Goal: Task Accomplishment & Management: Manage account settings

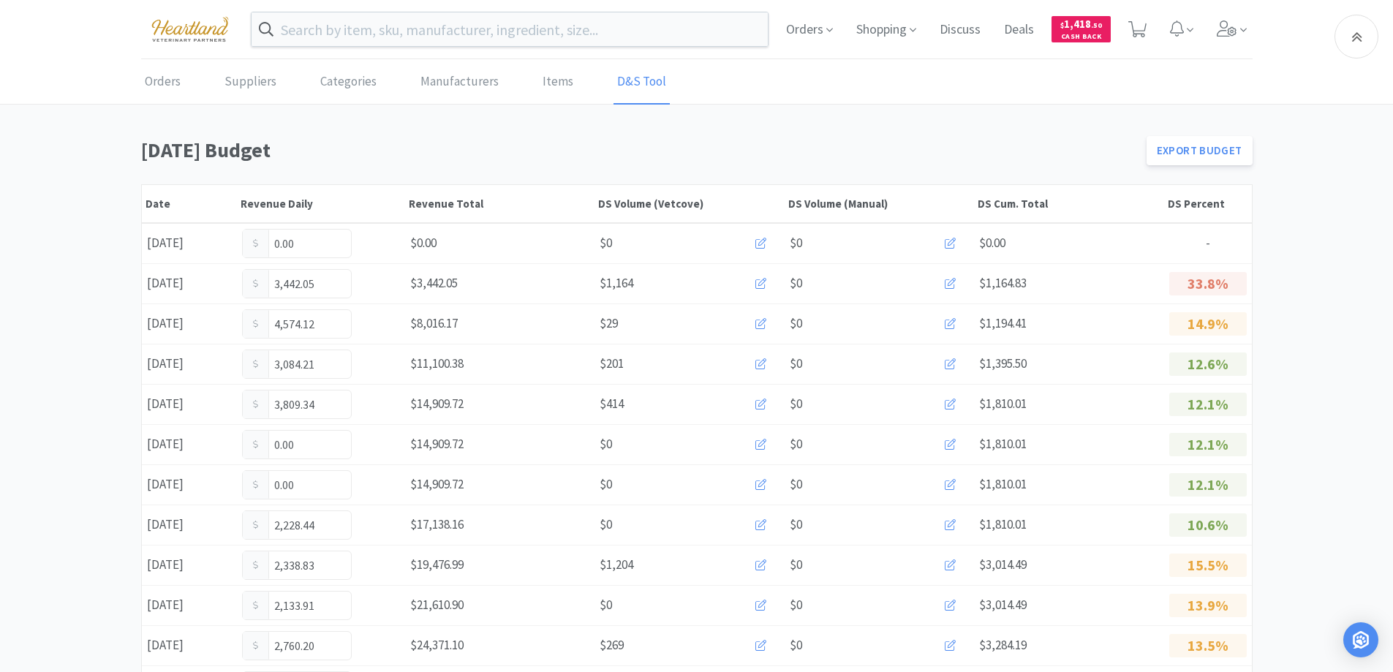
scroll to position [802, 0]
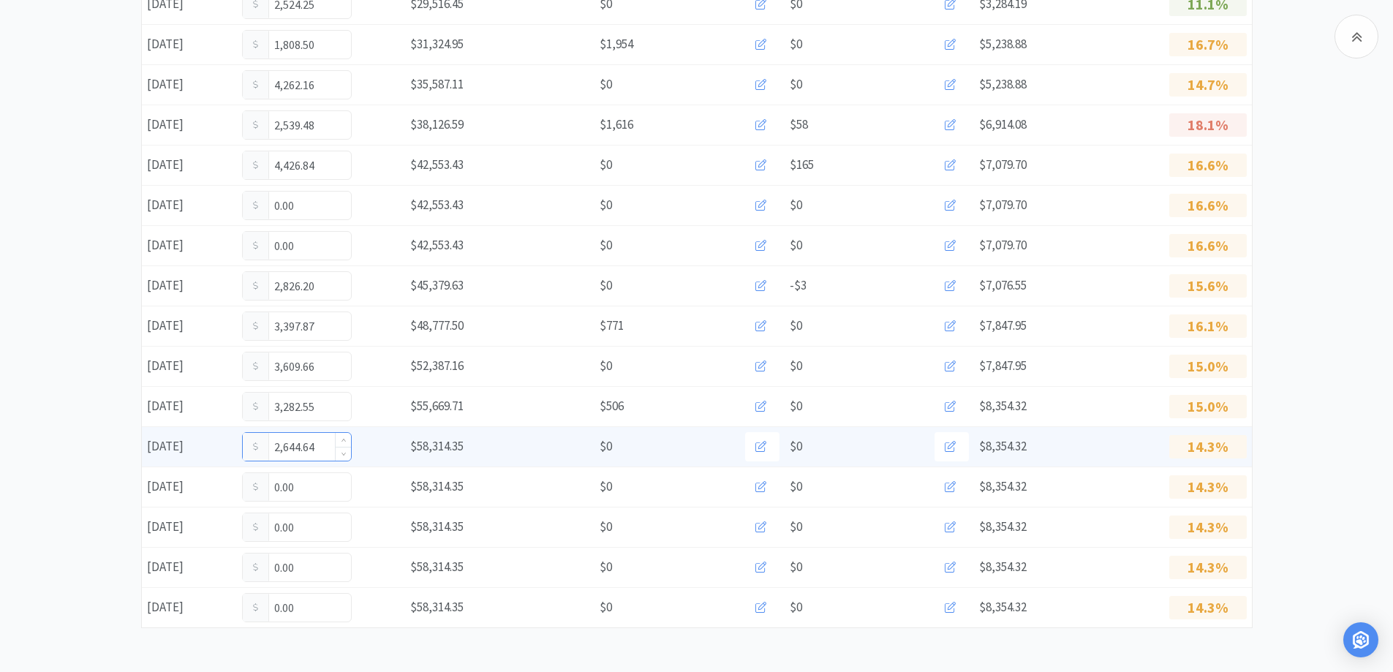
click at [320, 450] on input "2,644.64" at bounding box center [297, 447] width 108 height 28
type input "2"
type input "2,726.14"
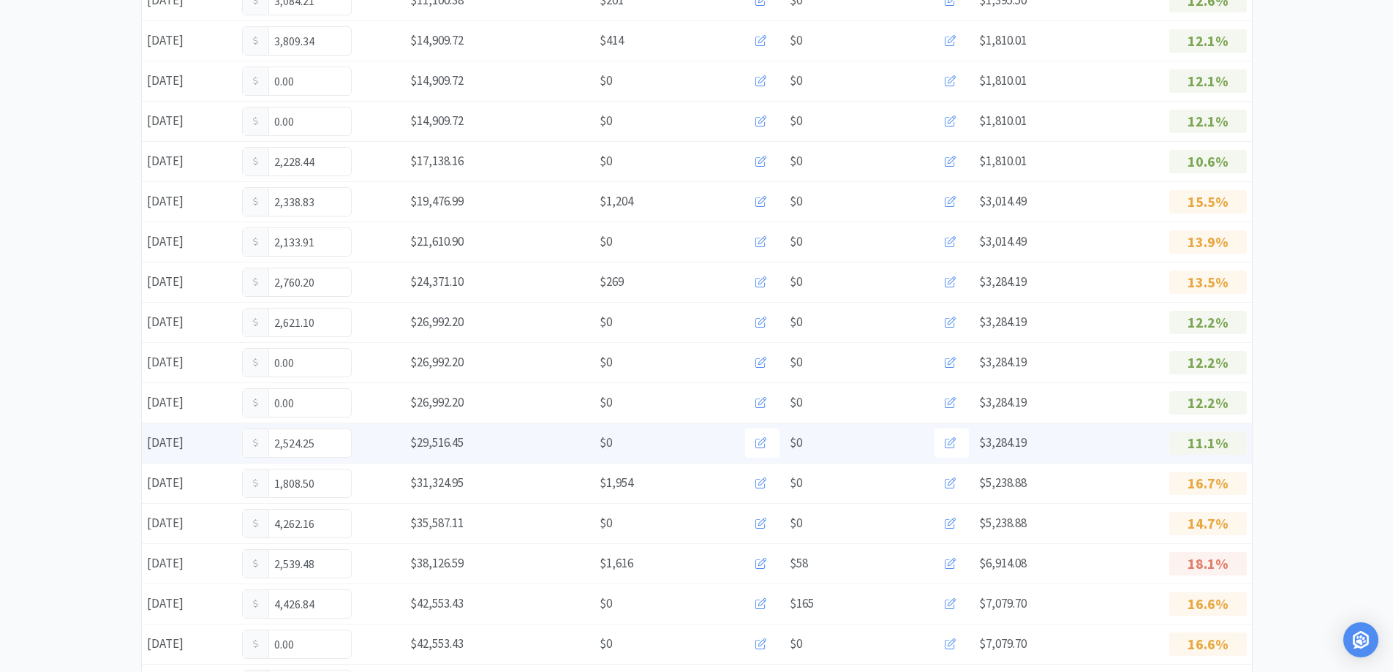
scroll to position [0, 0]
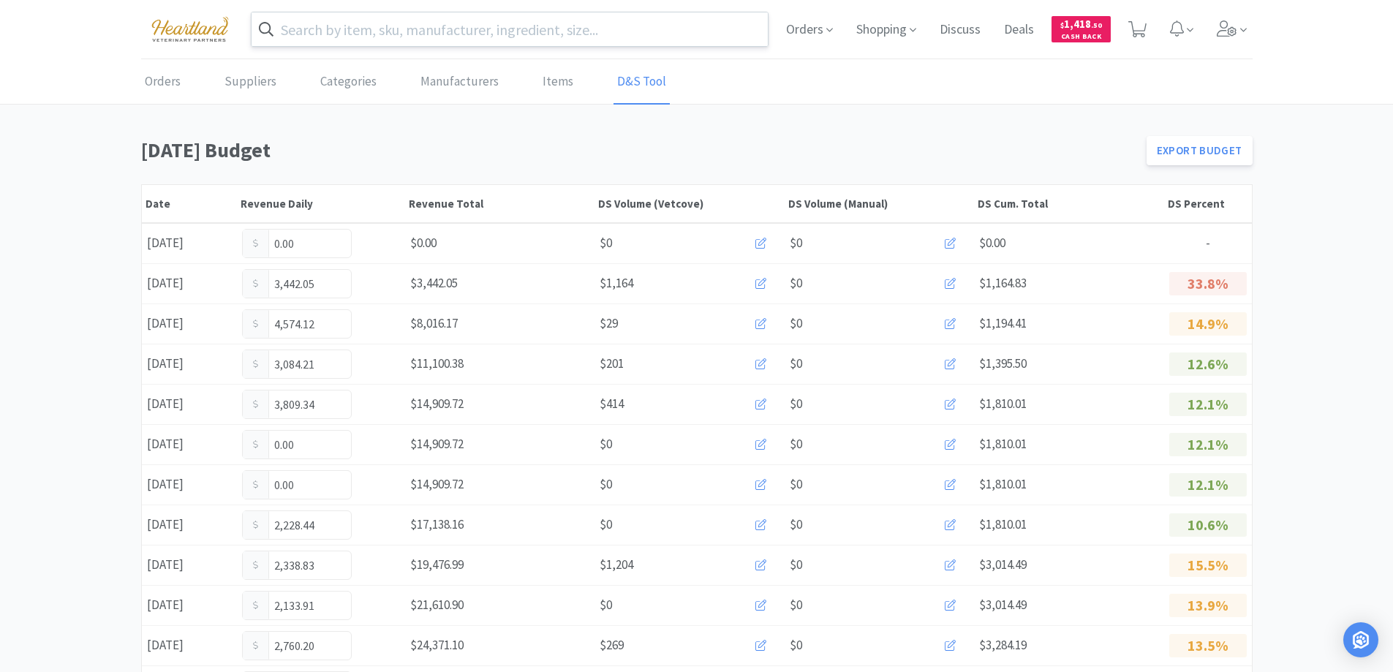
click at [550, 32] on input "text" at bounding box center [509, 29] width 517 height 34
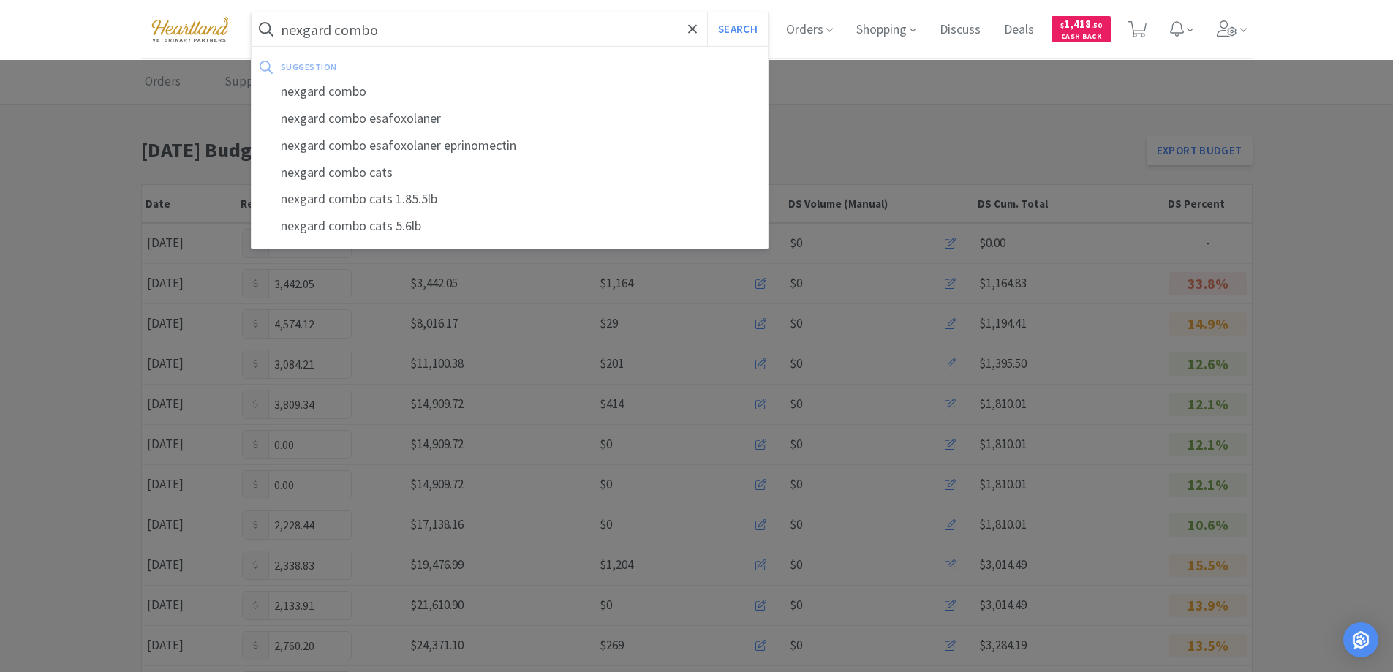
type input "nexgard combo"
click at [707, 12] on button "Search" at bounding box center [737, 29] width 61 height 34
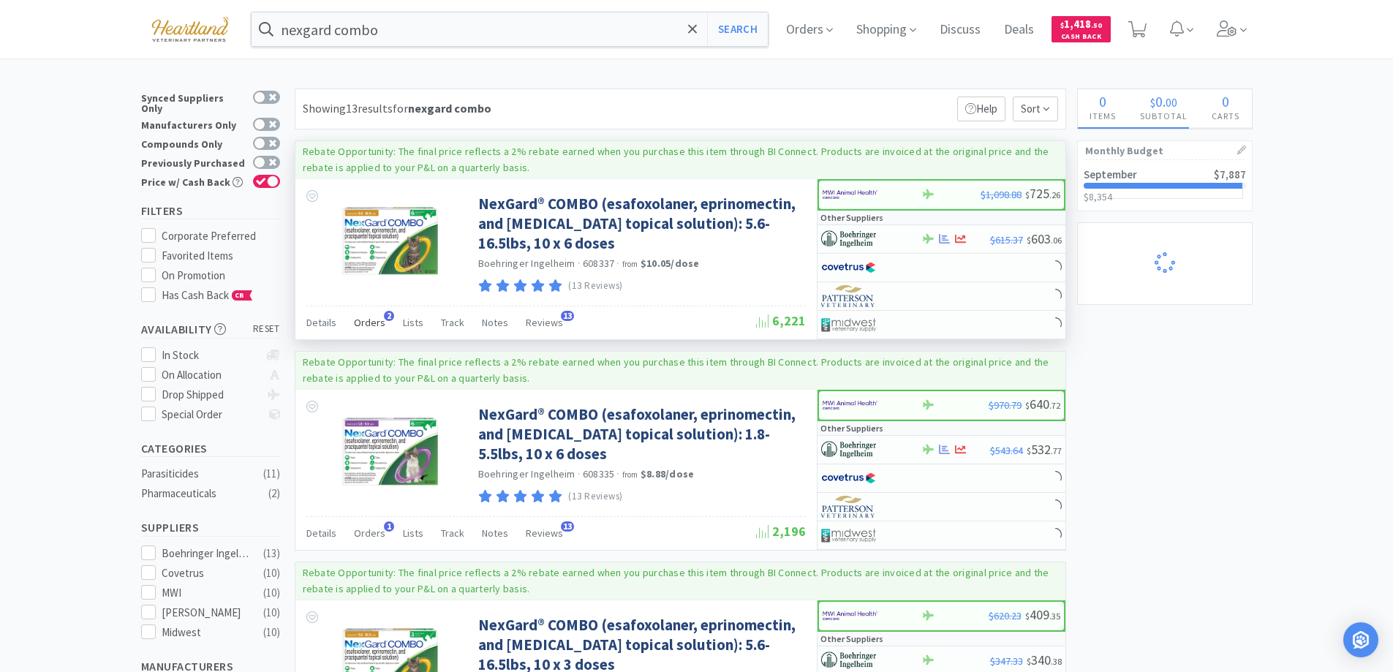
click at [376, 323] on span "Orders" at bounding box center [369, 322] width 31 height 13
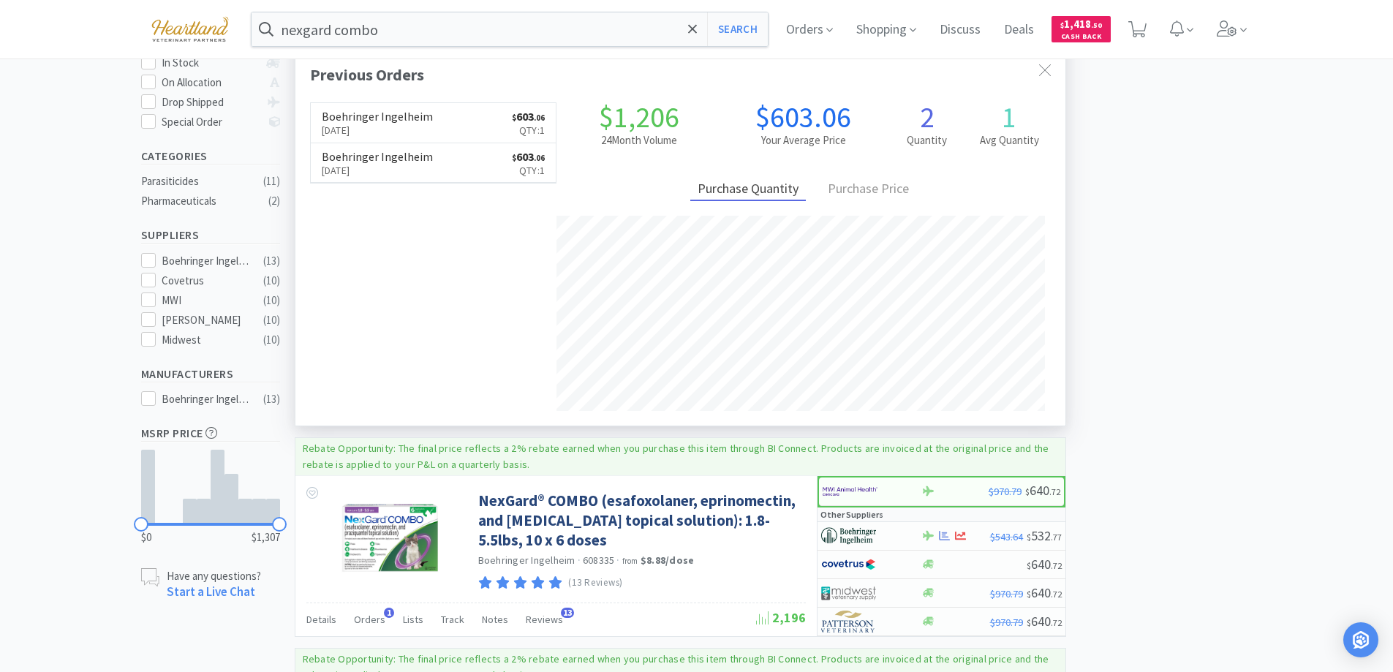
scroll to position [439, 0]
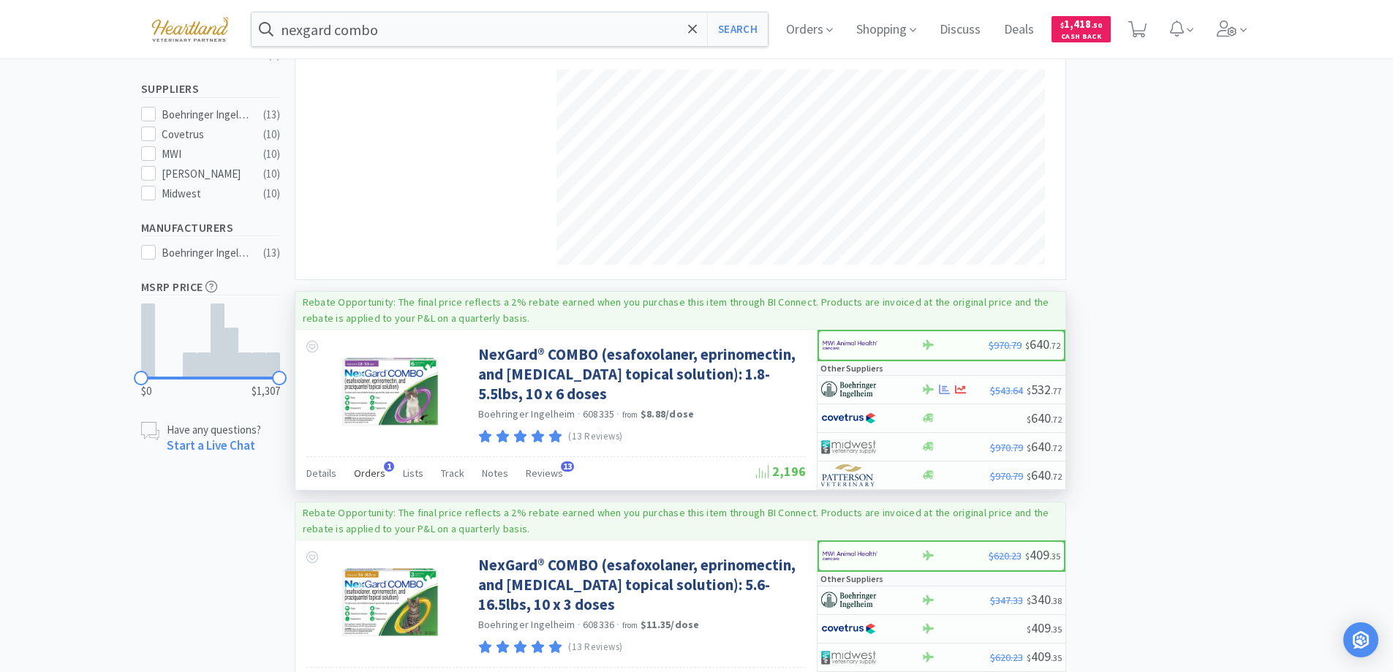
click at [371, 480] on span "Orders" at bounding box center [369, 472] width 31 height 13
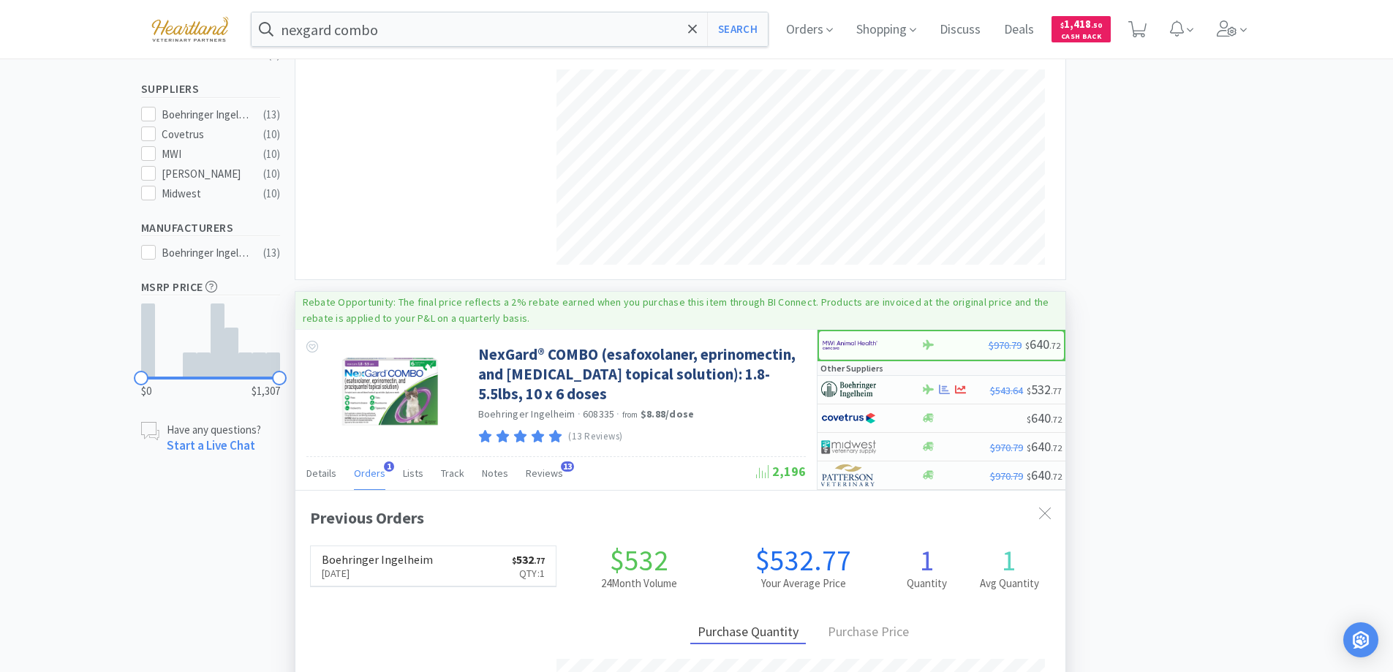
scroll to position [0, 0]
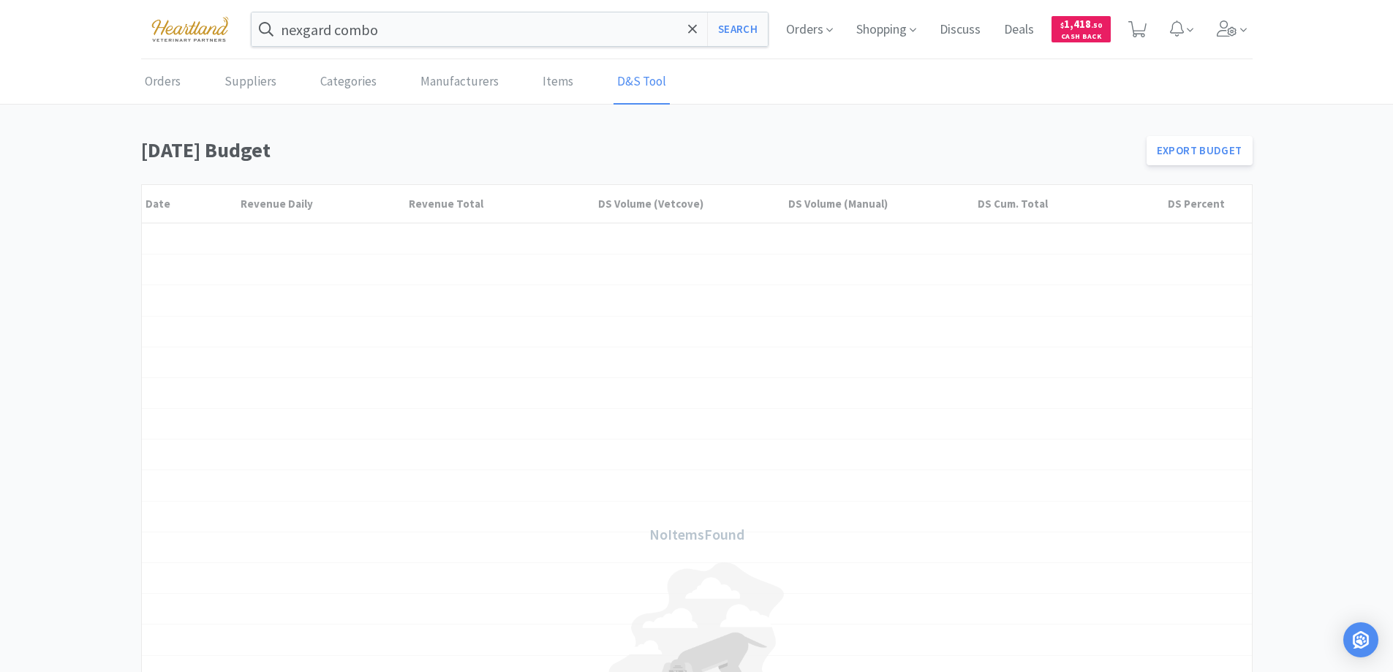
scroll to position [146, 0]
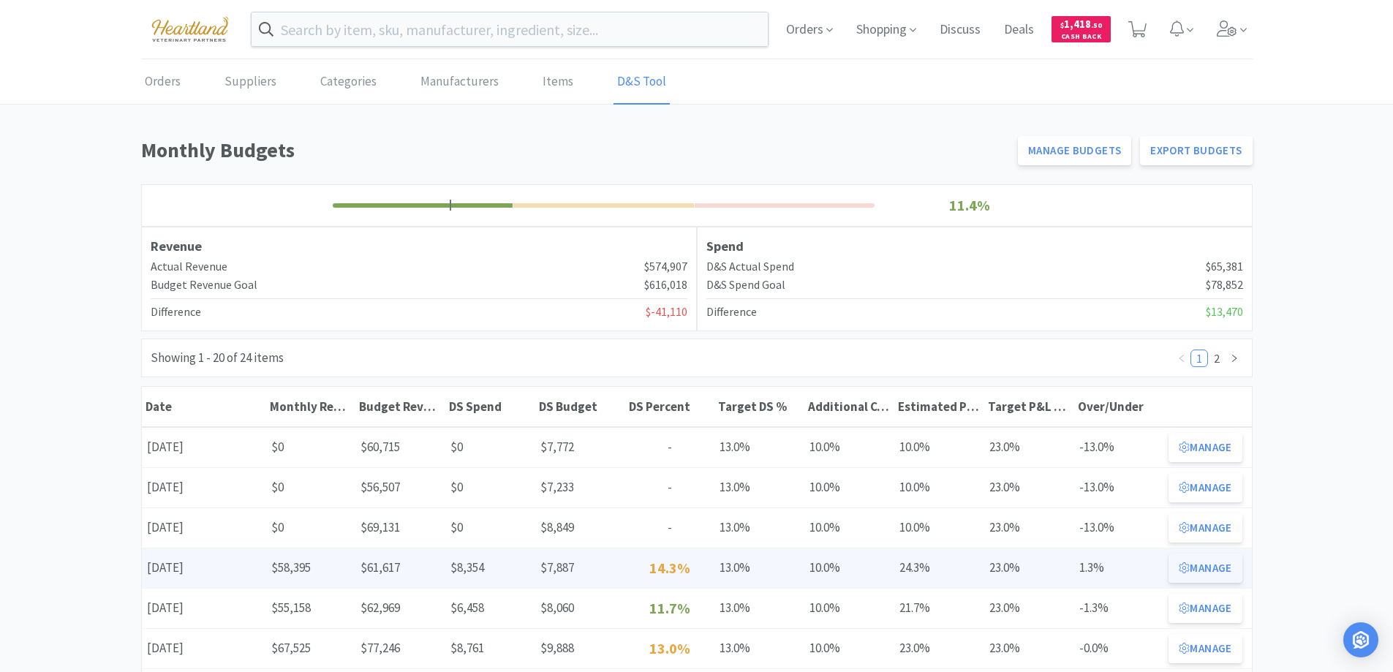
click at [1204, 561] on button "Manage" at bounding box center [1204, 567] width 73 height 29
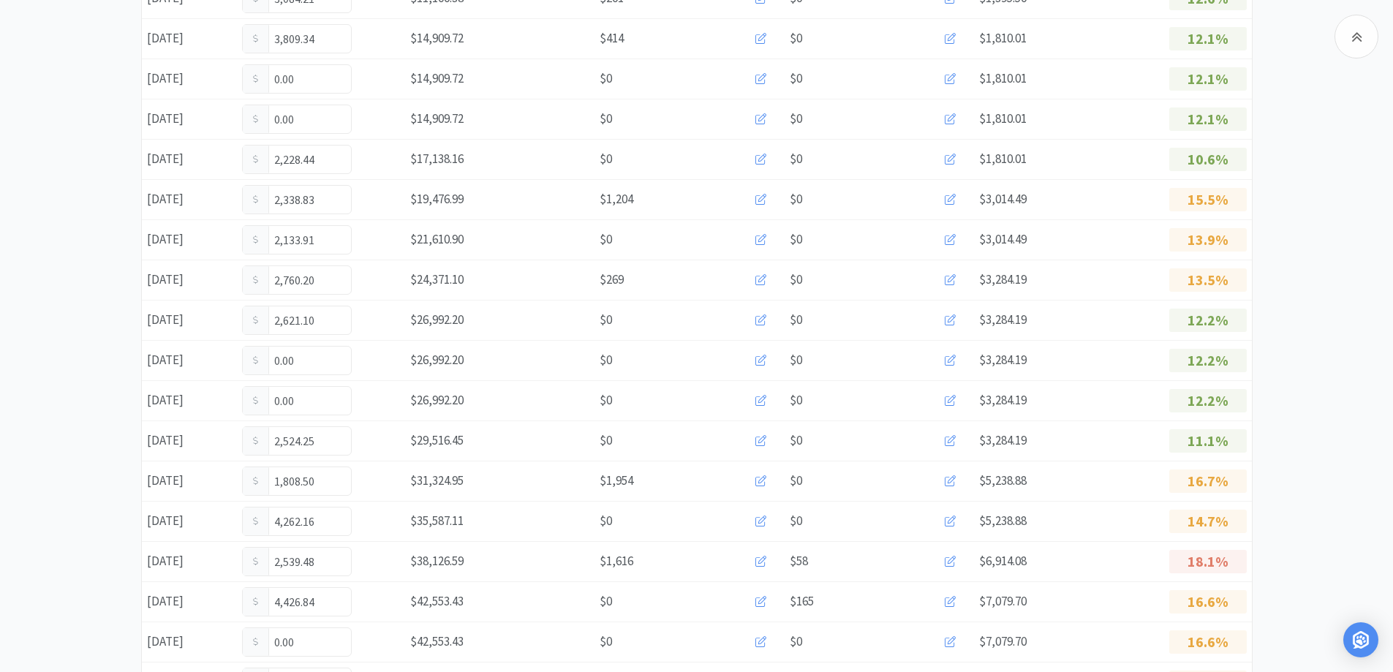
scroll to position [802, 0]
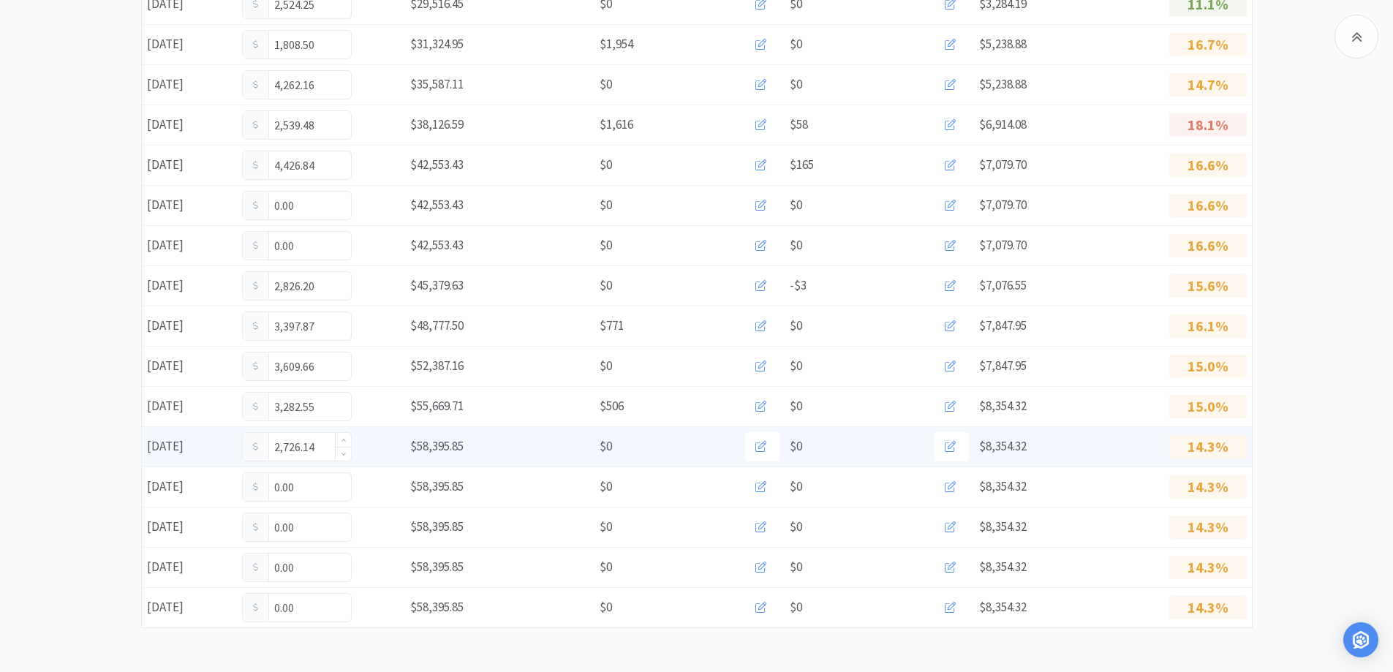
click at [328, 447] on input "2,726.14" at bounding box center [297, 447] width 108 height 28
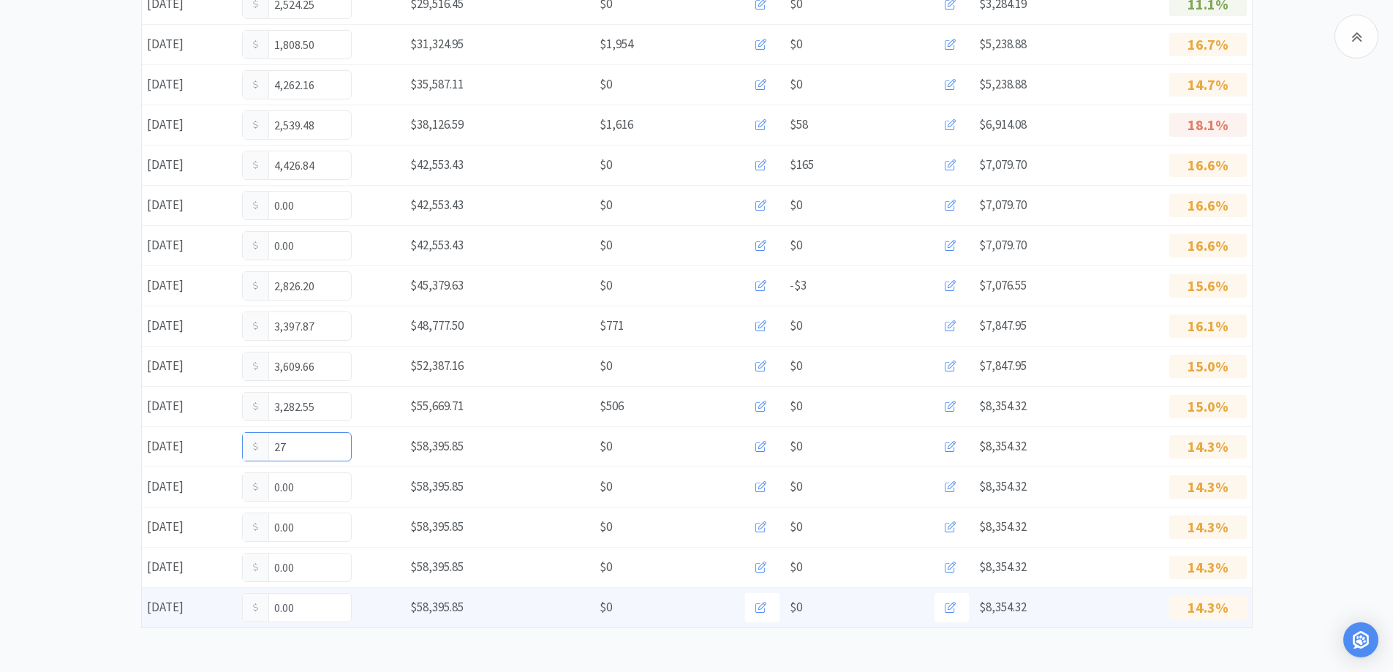
type input "2"
type input "2,960.14"
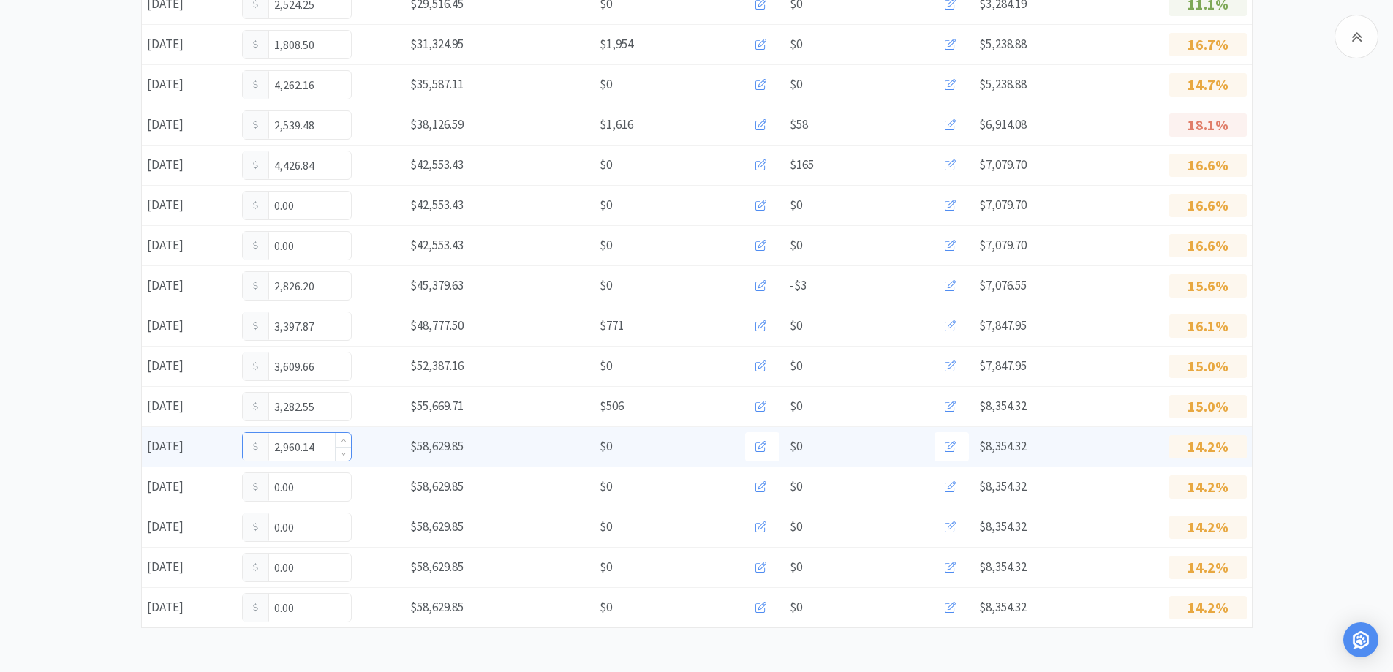
click at [324, 450] on input "2,960.14" at bounding box center [297, 447] width 108 height 28
type input "2,969.14"
click at [317, 444] on input "2,969.14" at bounding box center [297, 447] width 108 height 28
type input "2"
type input "3,184.14"
